Goal: Use online tool/utility: Use online tool/utility

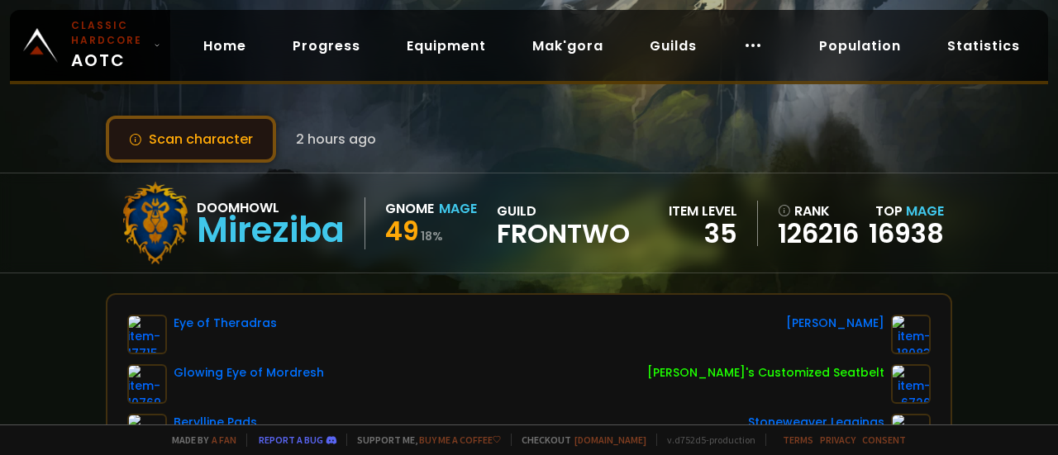
click at [198, 141] on button "Scan character" at bounding box center [191, 139] width 170 height 47
click at [199, 141] on button "Scan character" at bounding box center [191, 139] width 170 height 47
click at [226, 138] on button "Scan character" at bounding box center [191, 139] width 170 height 47
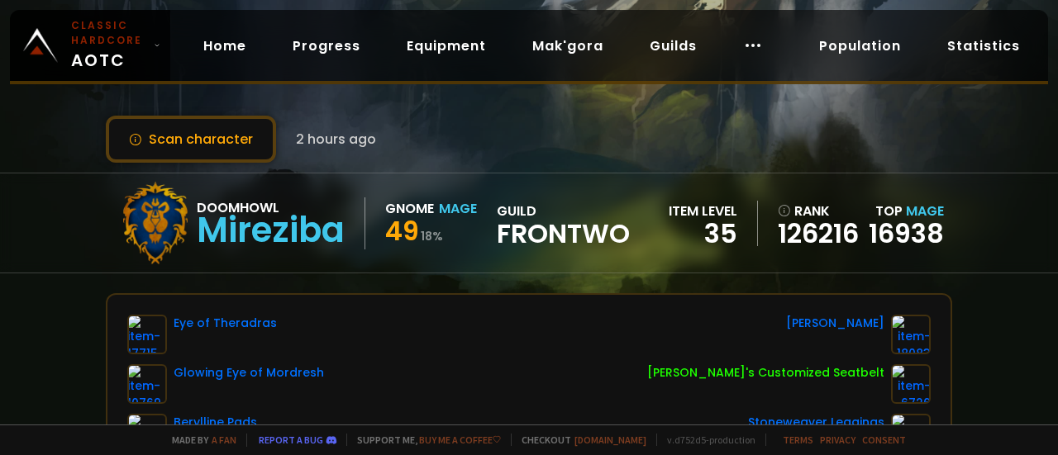
drag, startPoint x: 216, startPoint y: 135, endPoint x: 650, endPoint y: 133, distance: 433.9
click at [650, 133] on div "Scan character 2 hours ago" at bounding box center [529, 139] width 846 height 47
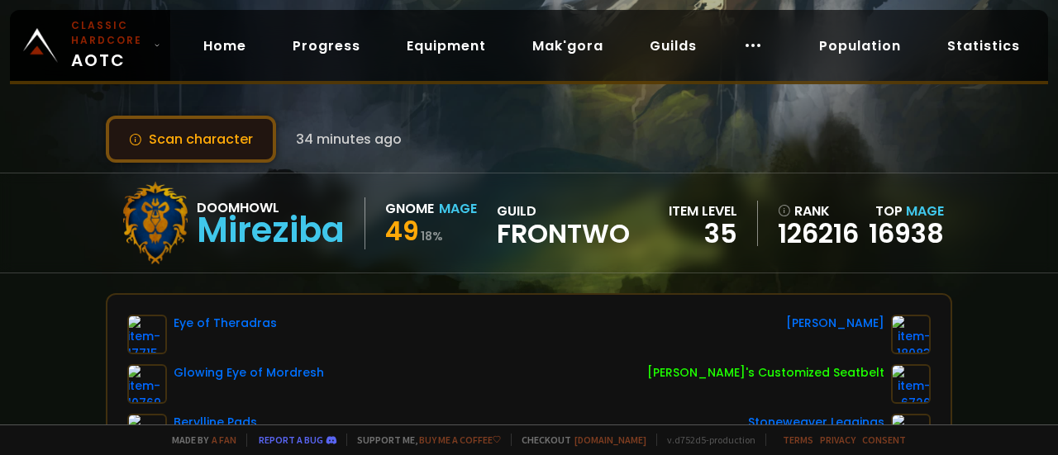
click at [181, 143] on button "Scan character" at bounding box center [191, 139] width 170 height 47
click at [242, 145] on button "Scan character" at bounding box center [191, 139] width 170 height 47
